Goal: Ask a question

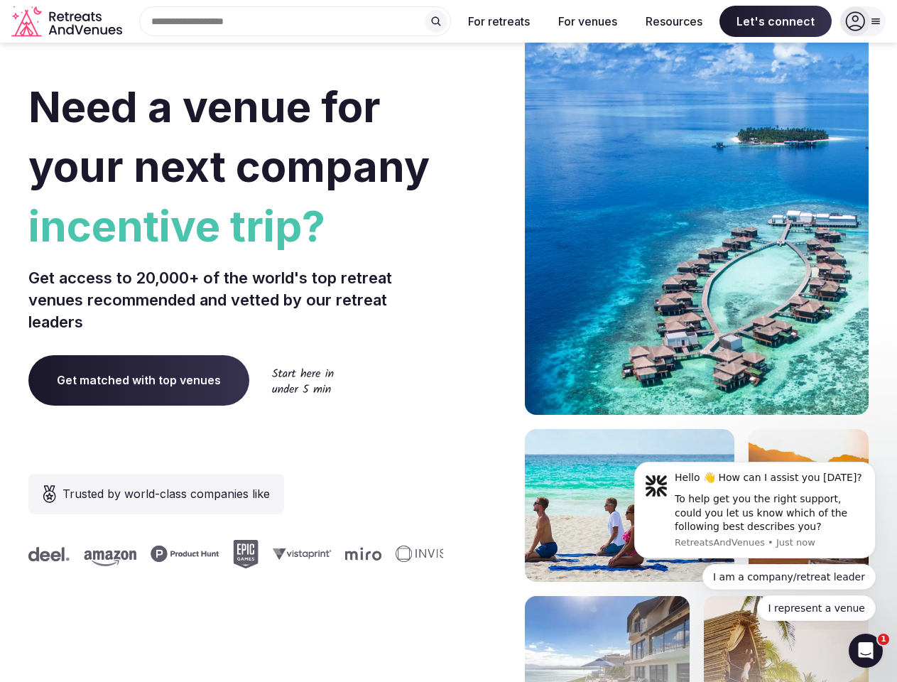
click at [448, 341] on div "Need a venue for your next company incentive trip? Get access to 20,000+ of the…" at bounding box center [448, 425] width 840 height 856
click at [296, 21] on div "Search Popular Destinations [GEOGRAPHIC_DATA], [GEOGRAPHIC_DATA] [GEOGRAPHIC_DA…" at bounding box center [289, 21] width 323 height 30
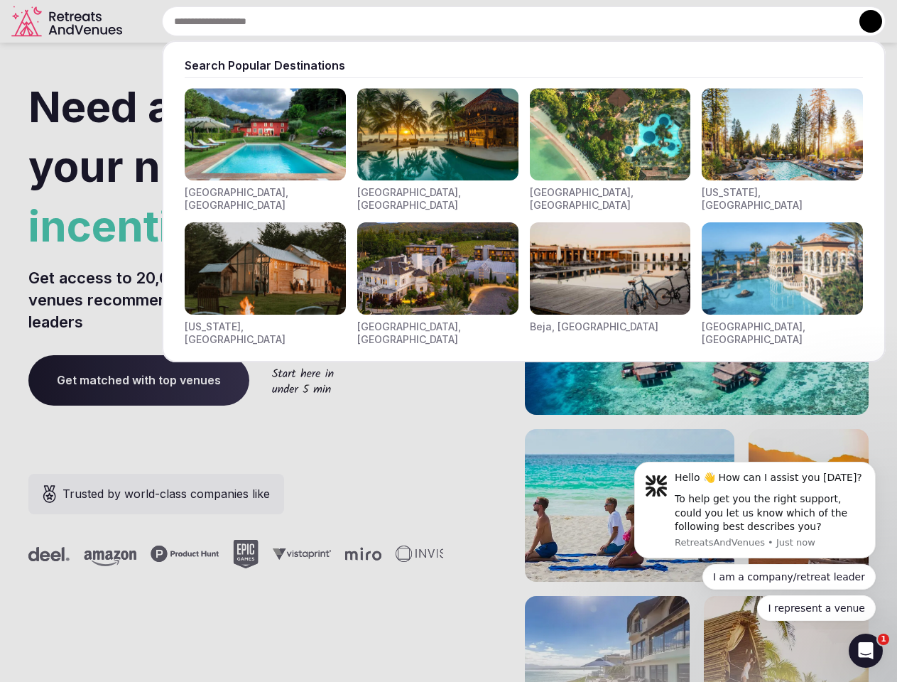
click at [436, 21] on input "text" at bounding box center [524, 21] width 724 height 30
click at [499, 21] on input "text" at bounding box center [524, 21] width 724 height 30
click at [588, 21] on input "text" at bounding box center [524, 21] width 724 height 30
click at [674, 21] on input "text" at bounding box center [524, 21] width 724 height 30
click at [776, 21] on input "text" at bounding box center [524, 21] width 724 height 30
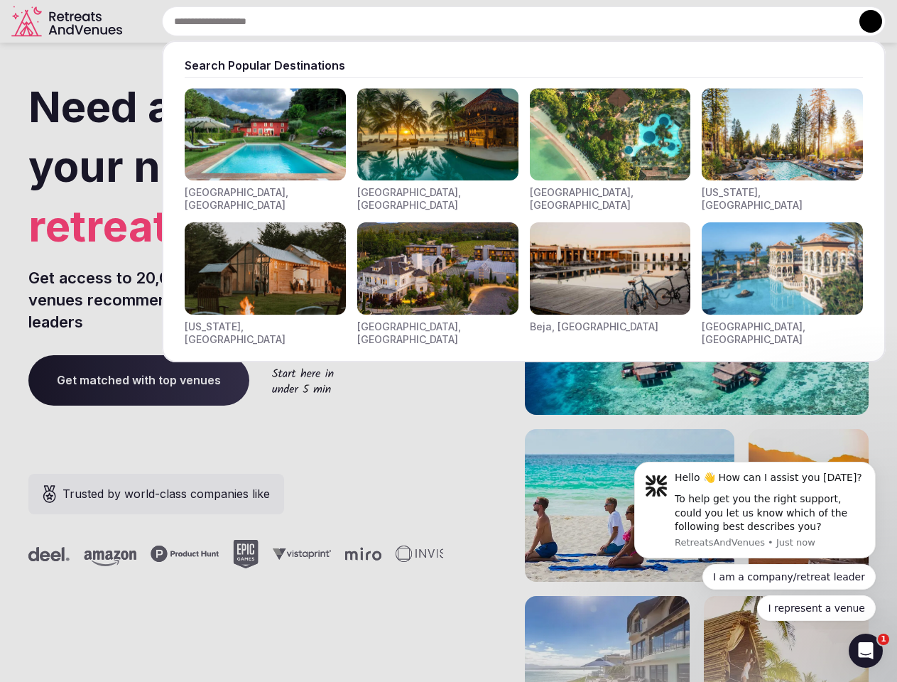
click at [863, 21] on button at bounding box center [871, 21] width 23 height 23
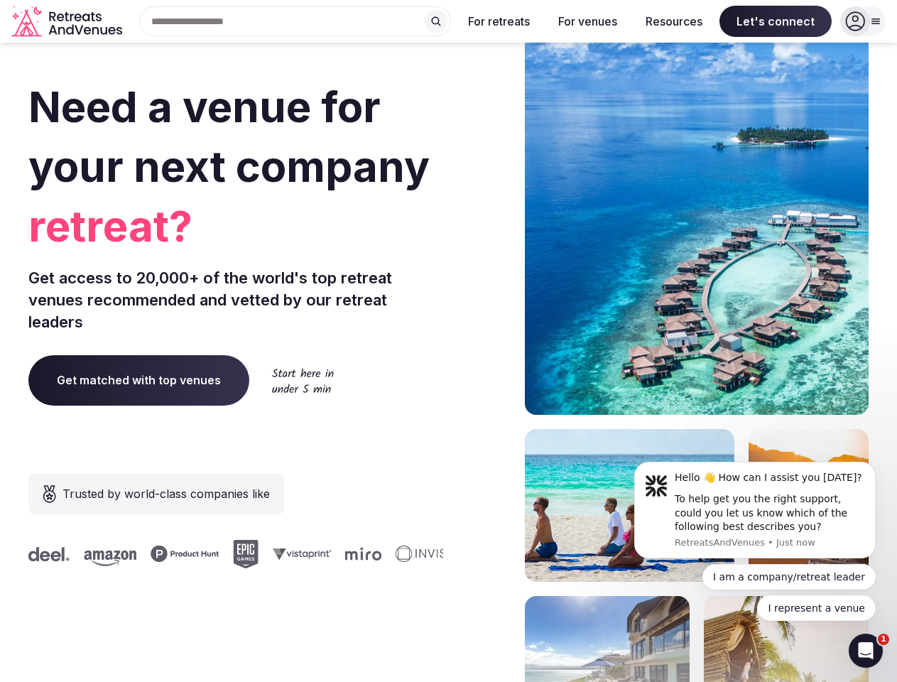
click at [755, 510] on div "To help get you the right support, could you let us know which of the following…" at bounding box center [770, 513] width 190 height 42
